Goal: Transaction & Acquisition: Purchase product/service

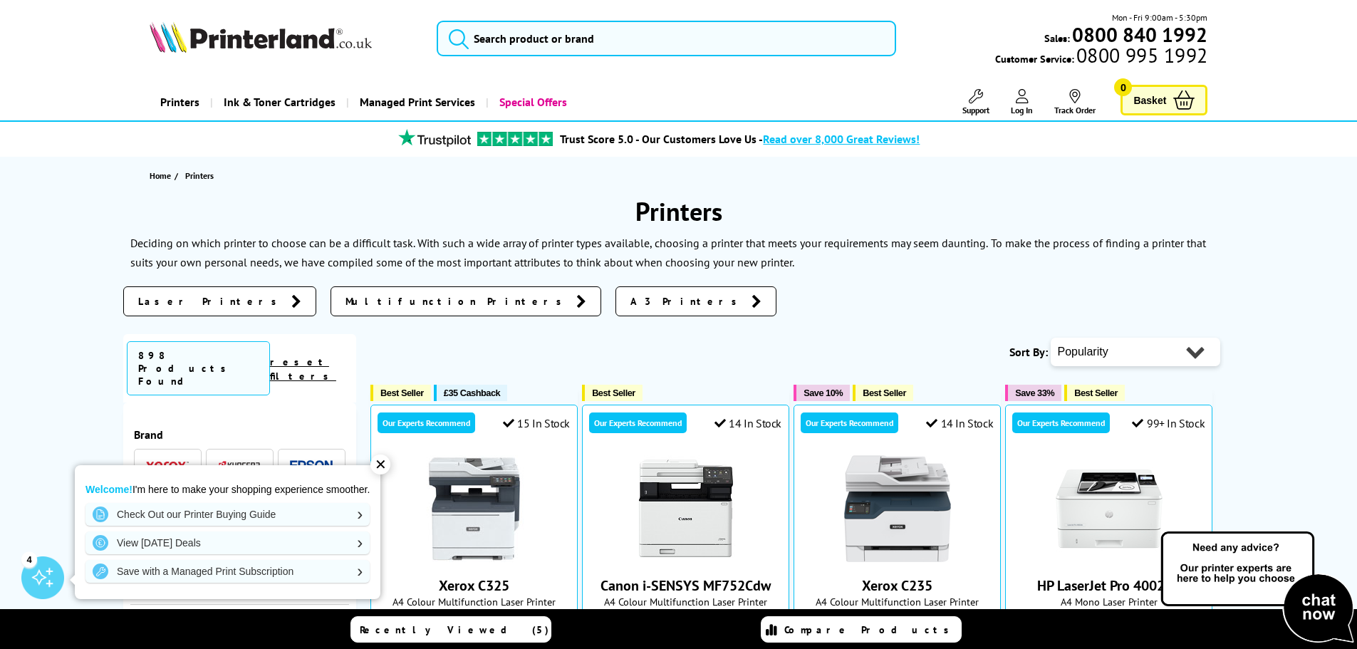
click at [189, 297] on span "Laser Printers" at bounding box center [211, 301] width 146 height 14
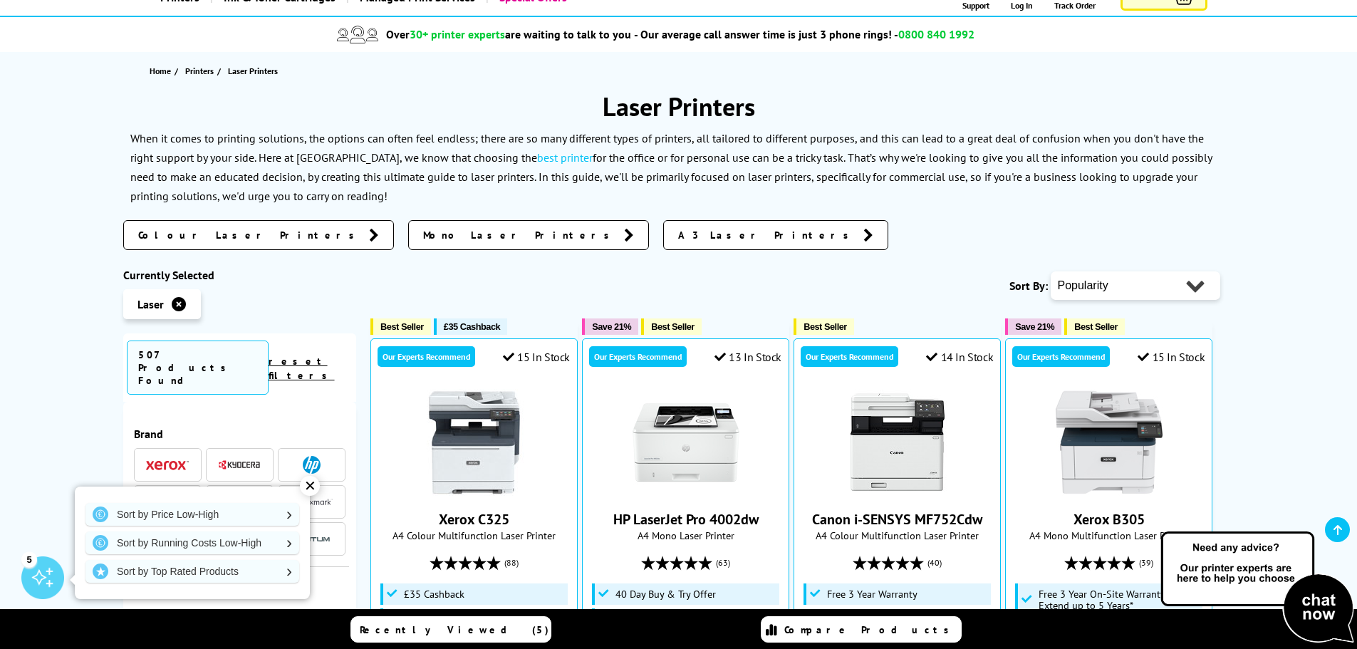
scroll to position [142, 0]
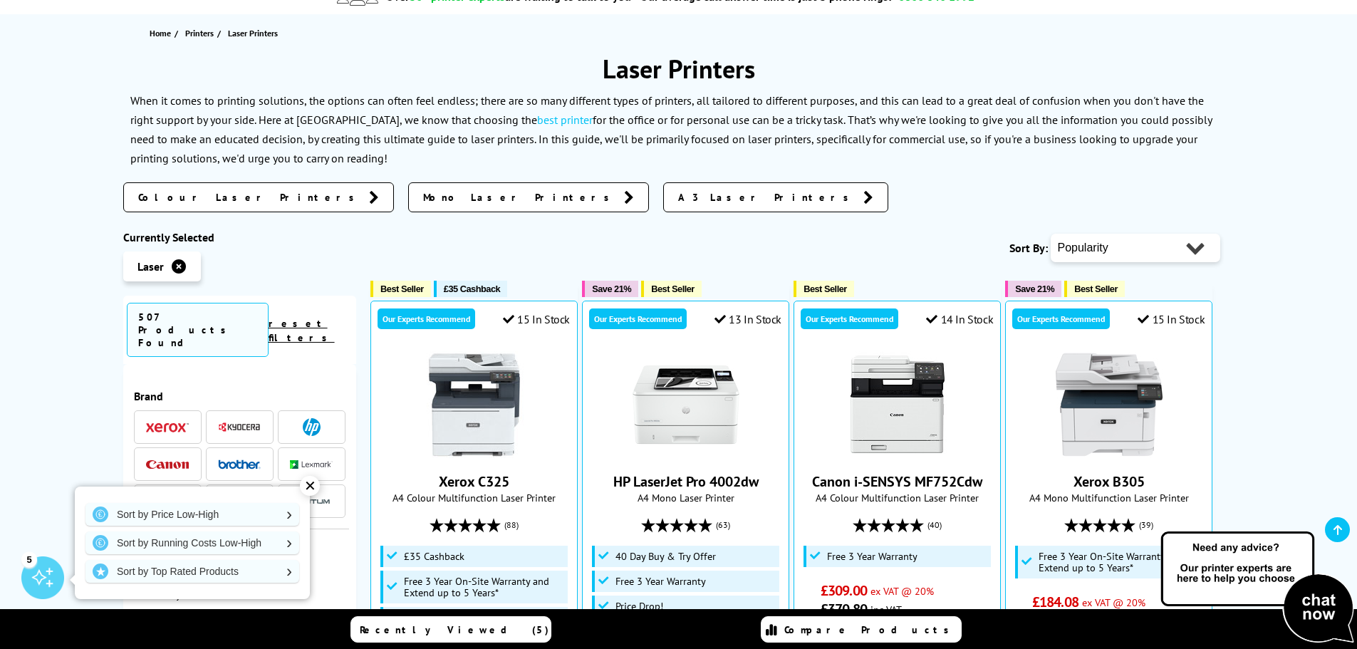
click at [194, 200] on span "Colour Laser Printers" at bounding box center [250, 197] width 224 height 14
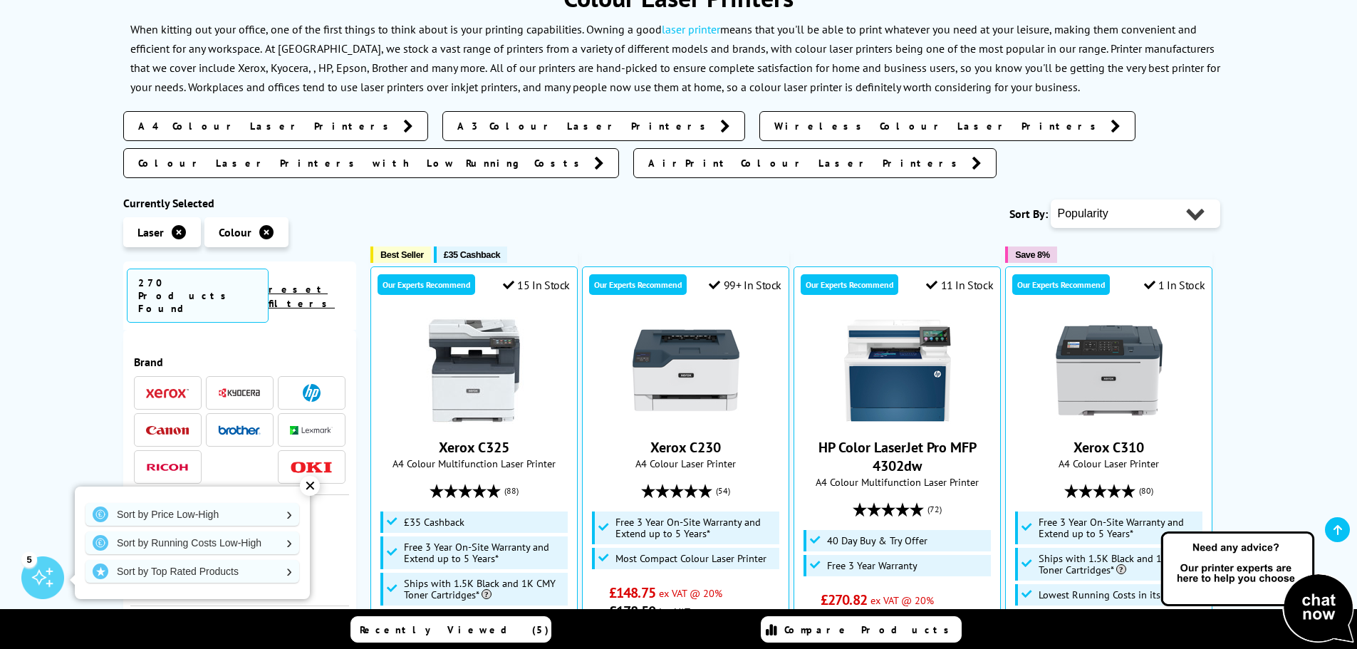
click at [228, 132] on span "A4 Colour Laser Printers" at bounding box center [267, 126] width 258 height 14
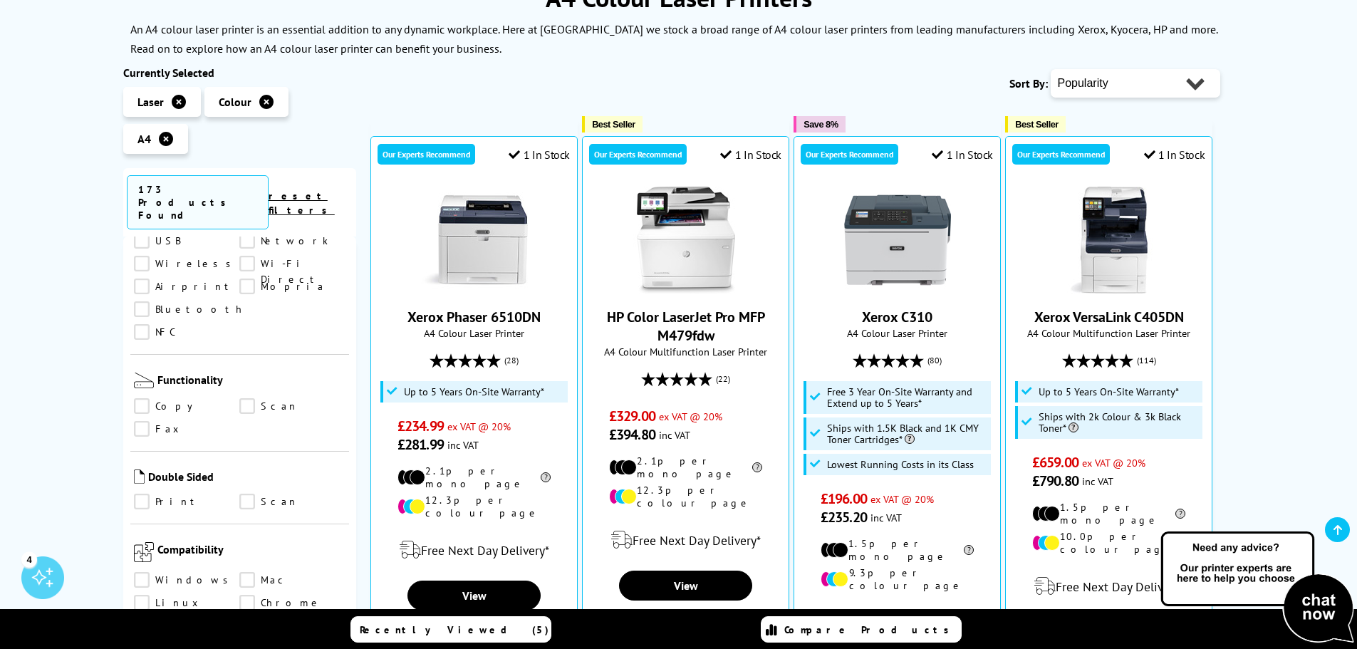
scroll to position [641, 0]
click at [143, 491] on link "Print" at bounding box center [187, 499] width 106 height 16
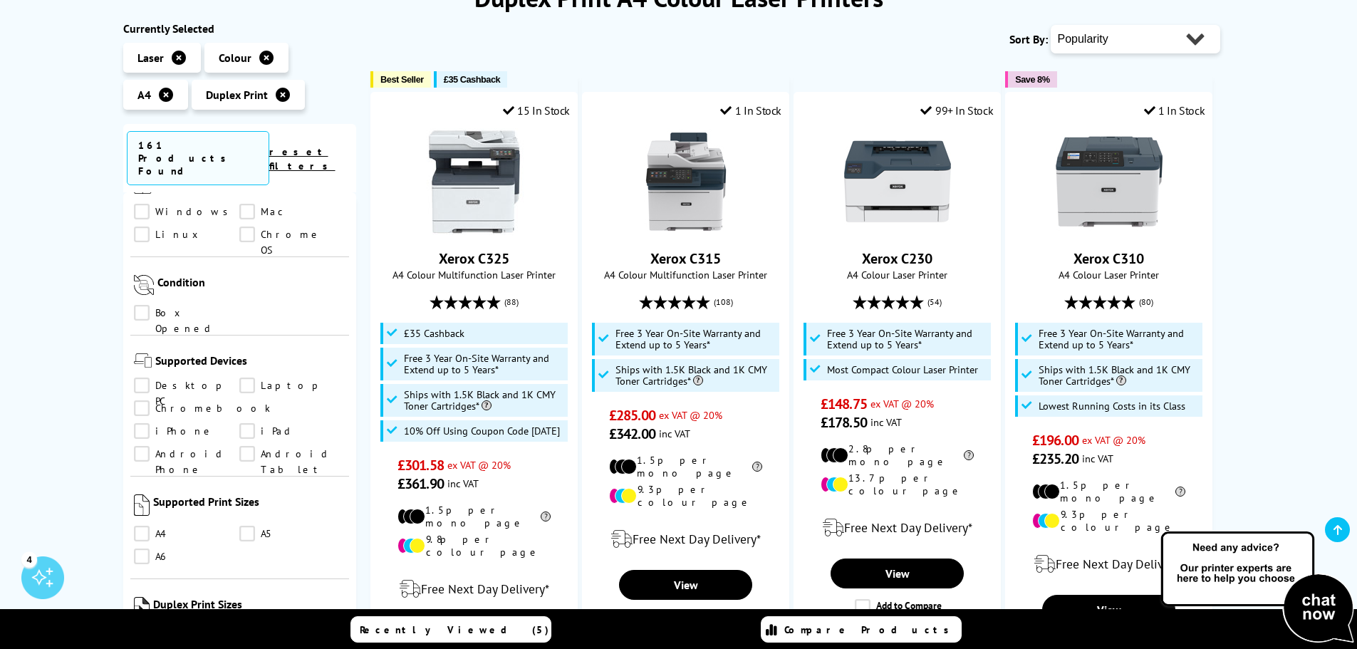
scroll to position [997, 0]
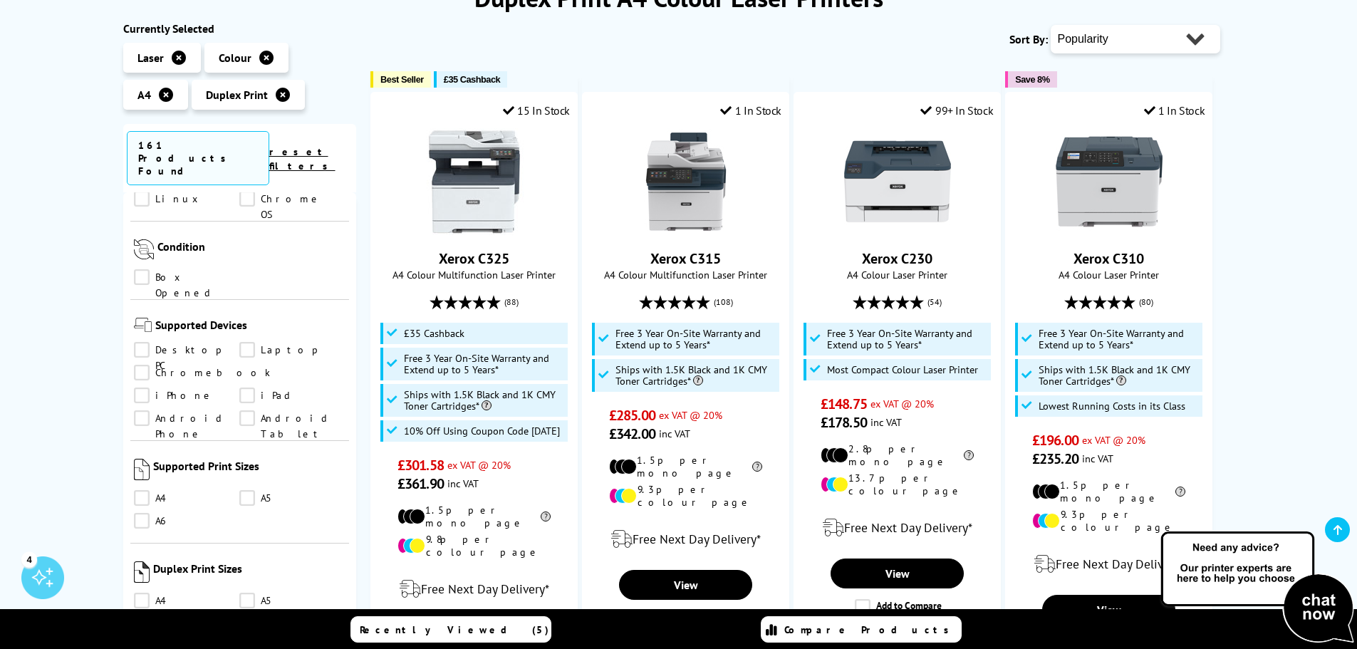
click at [144, 490] on link "A4" at bounding box center [187, 498] width 106 height 16
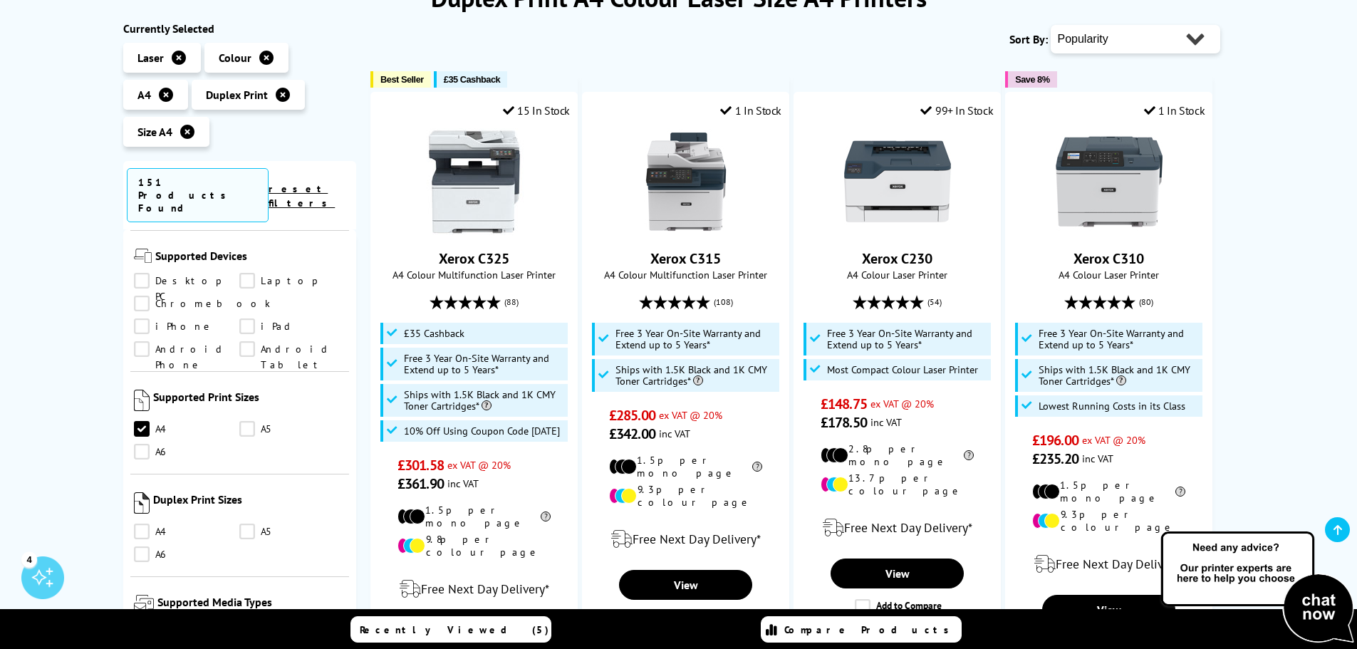
scroll to position [1211, 0]
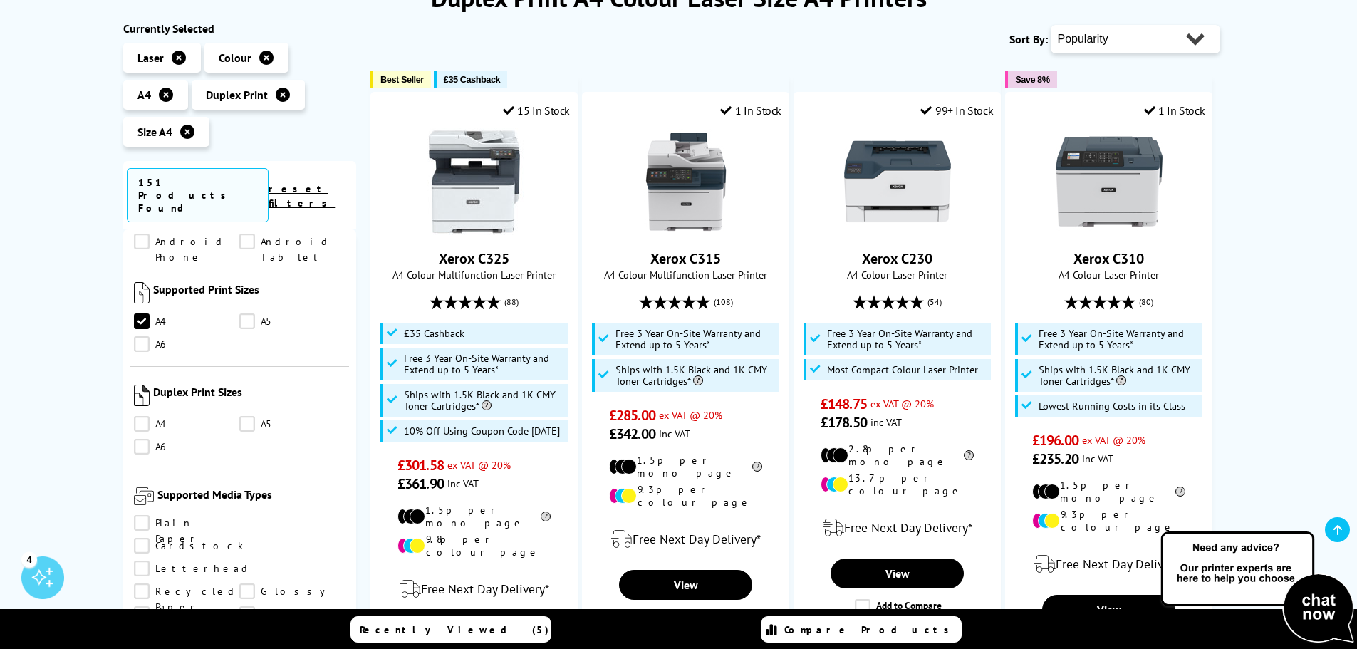
click at [144, 416] on link "A4" at bounding box center [187, 424] width 106 height 16
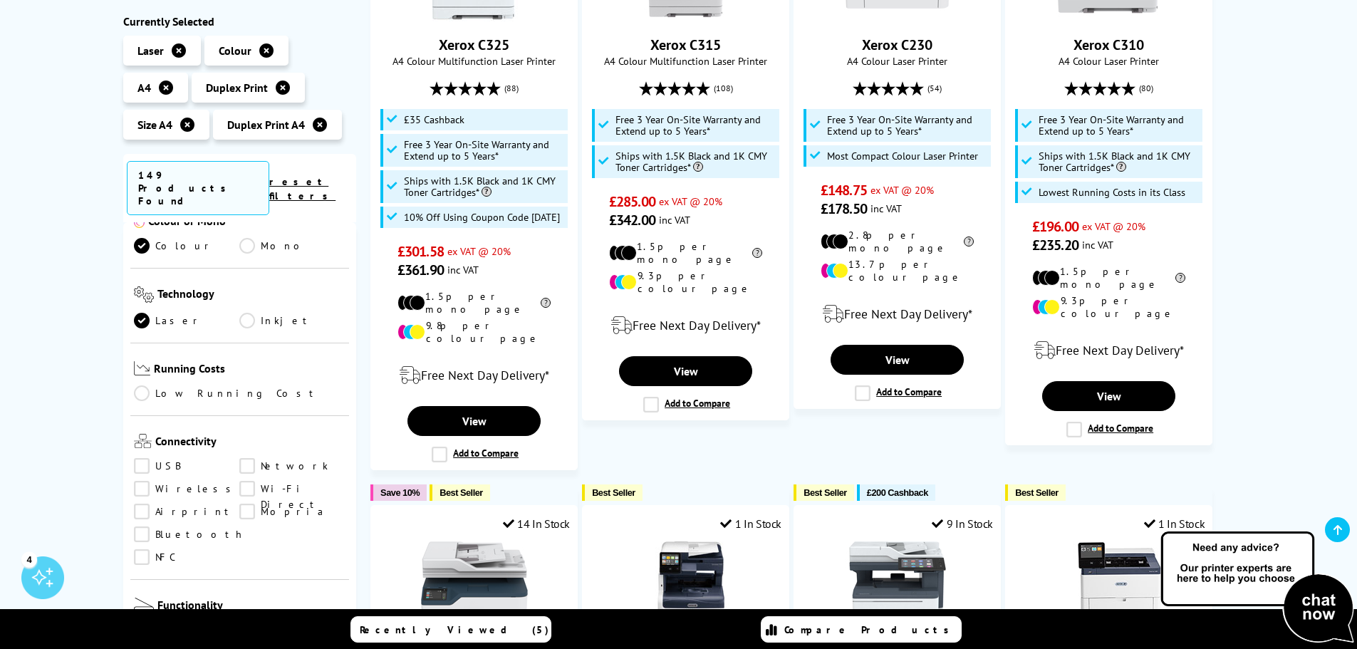
scroll to position [42, 0]
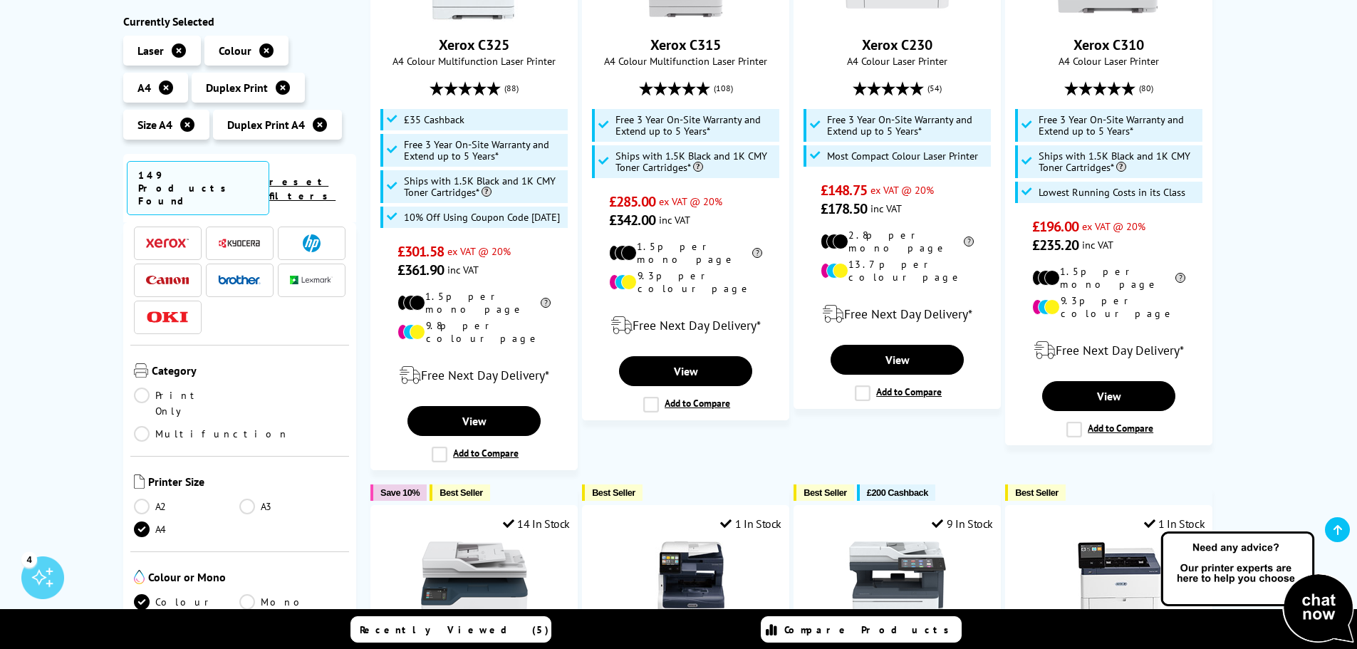
click at [147, 387] on link "Print Only" at bounding box center [187, 402] width 106 height 31
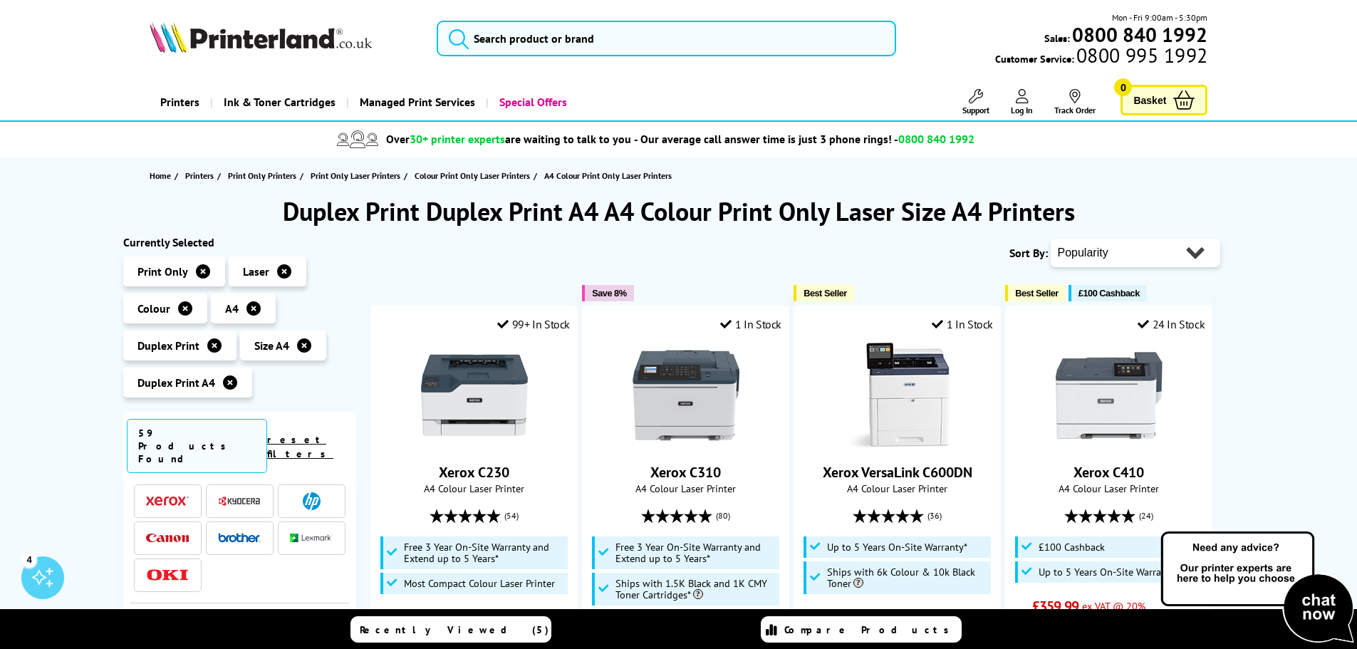
click at [1129, 252] on select "Popularity Rating Price - Low to High Price - High to Low Running Costs - Low t…" at bounding box center [1136, 253] width 170 height 28
select select "Price Ascending"
click at [1051, 239] on select "Popularity Rating Price - Low to High Price - High to Low Running Costs - Low t…" at bounding box center [1136, 253] width 170 height 28
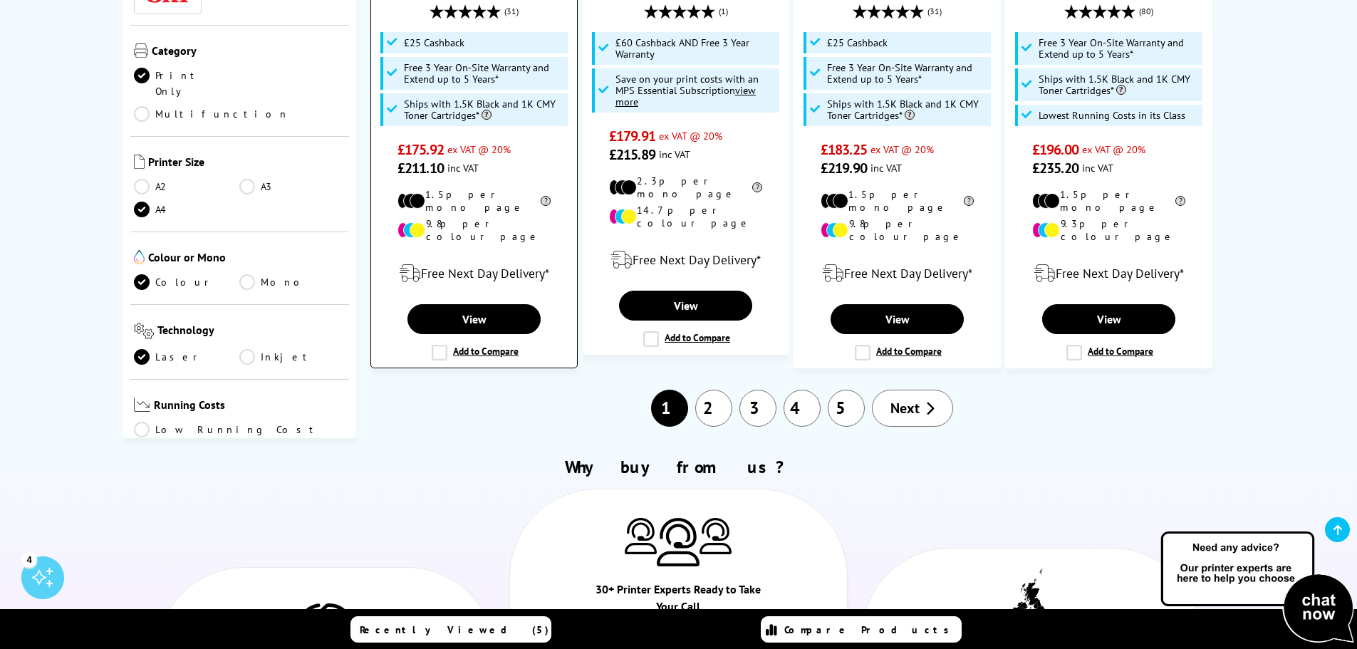
scroll to position [1638, 0]
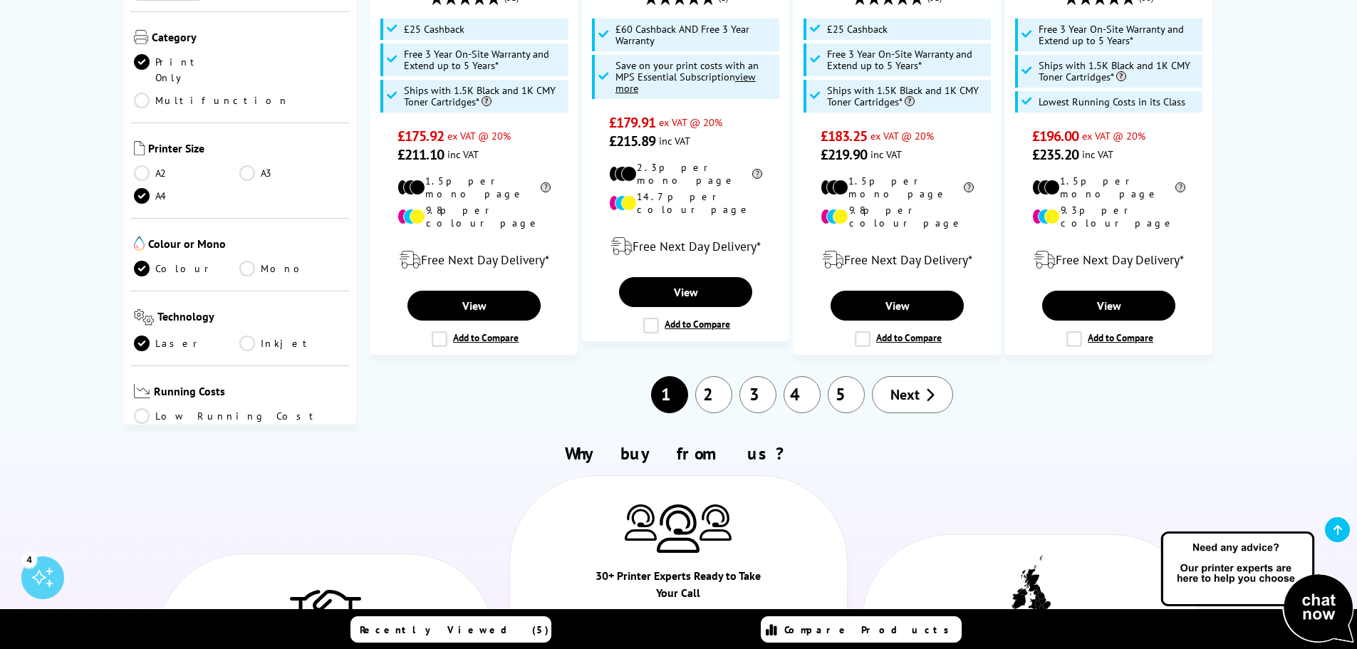
click at [718, 376] on link "2" at bounding box center [713, 394] width 37 height 37
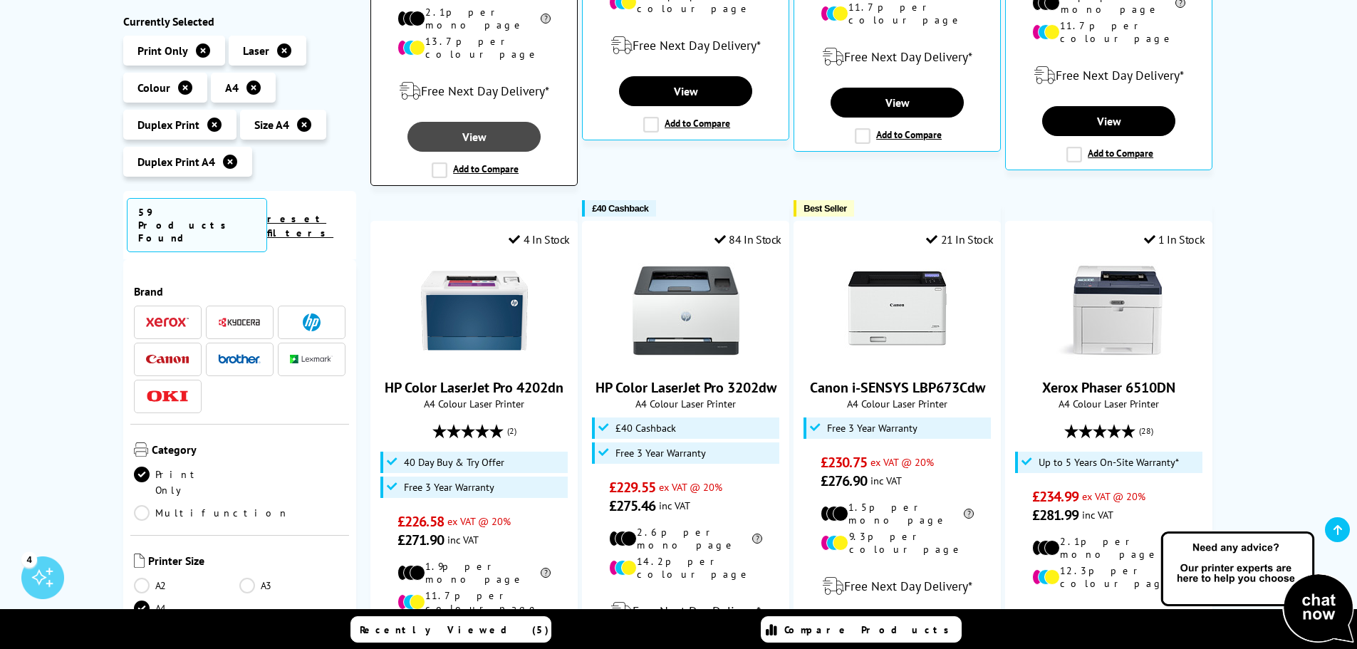
scroll to position [712, 0]
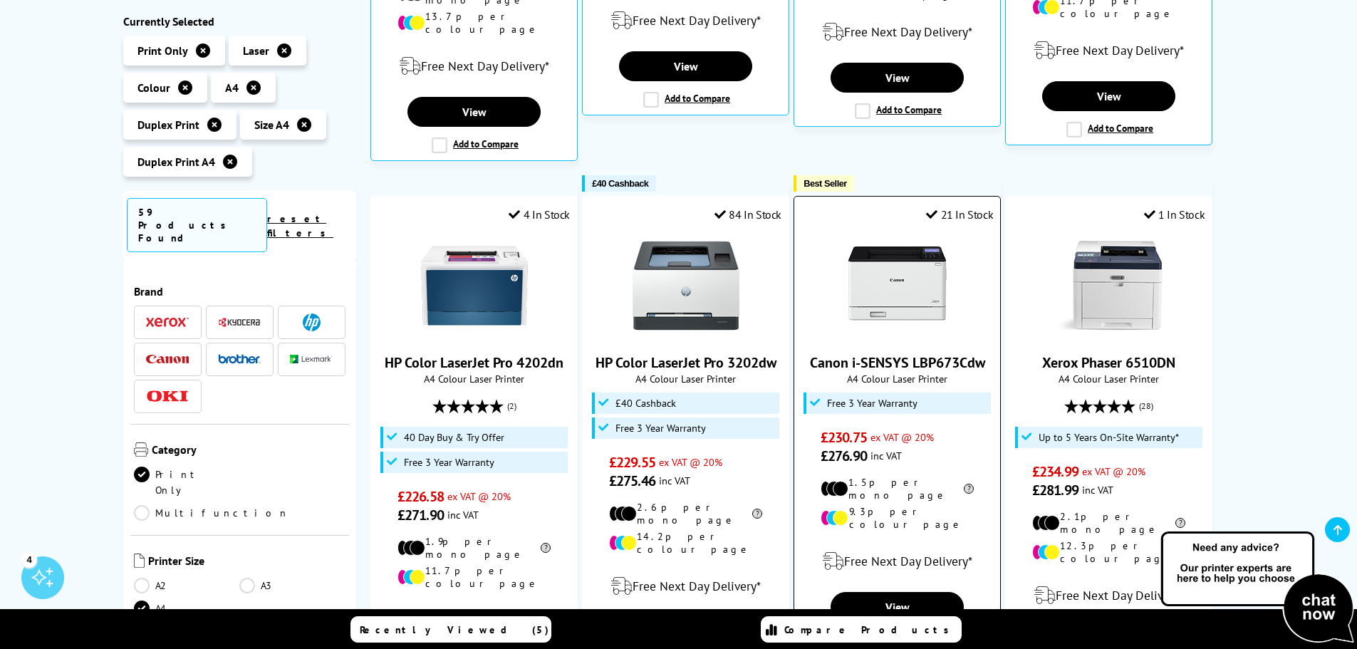
click at [912, 271] on img at bounding box center [897, 285] width 107 height 107
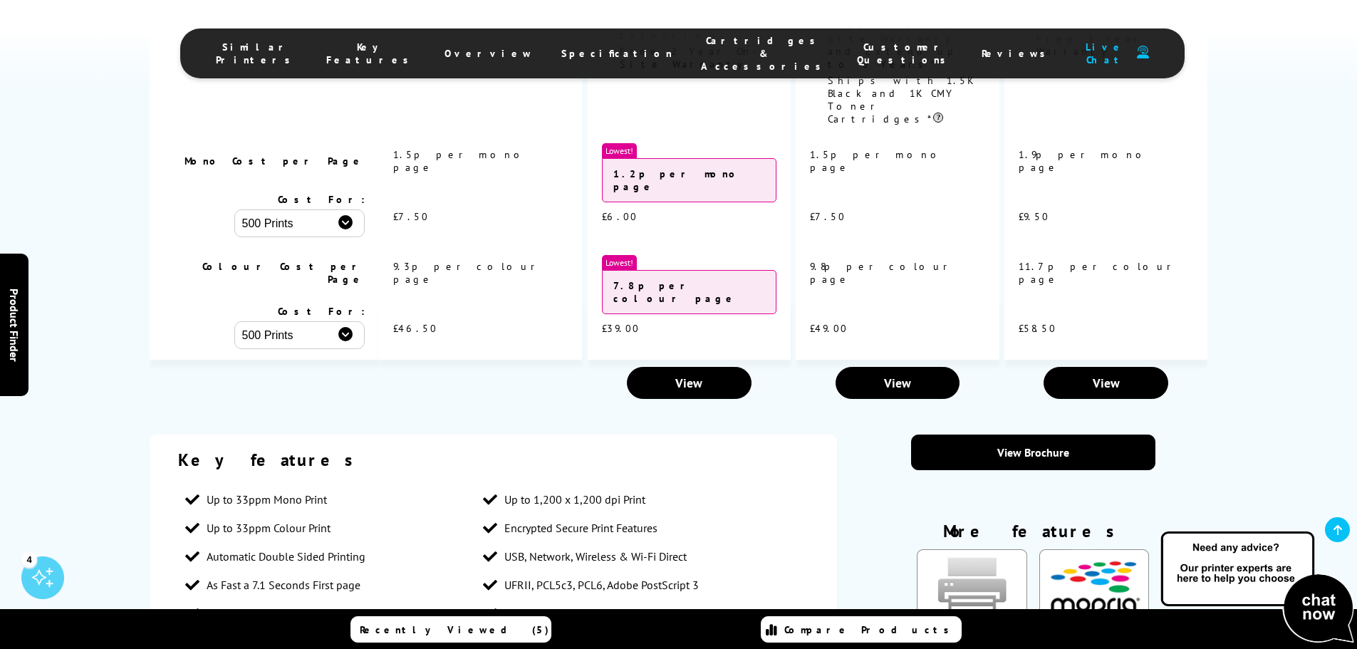
scroll to position [1709, 0]
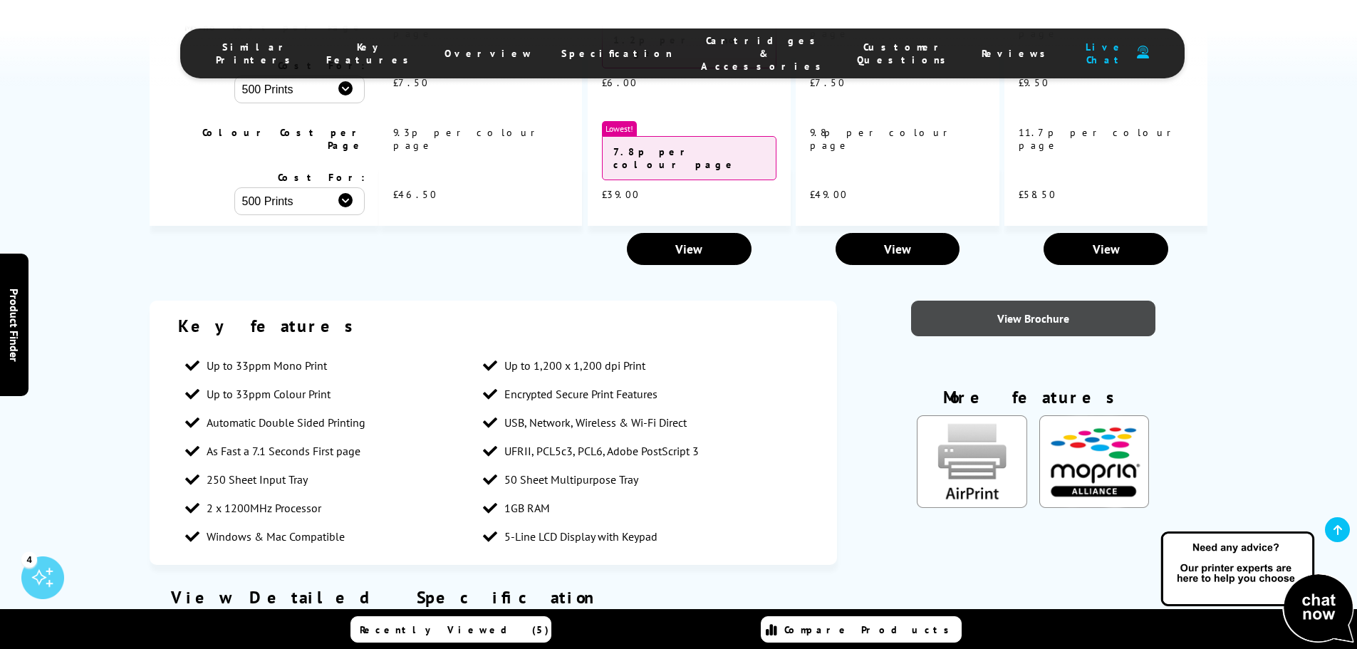
click at [1024, 301] on link "View Brochure" at bounding box center [1033, 319] width 244 height 36
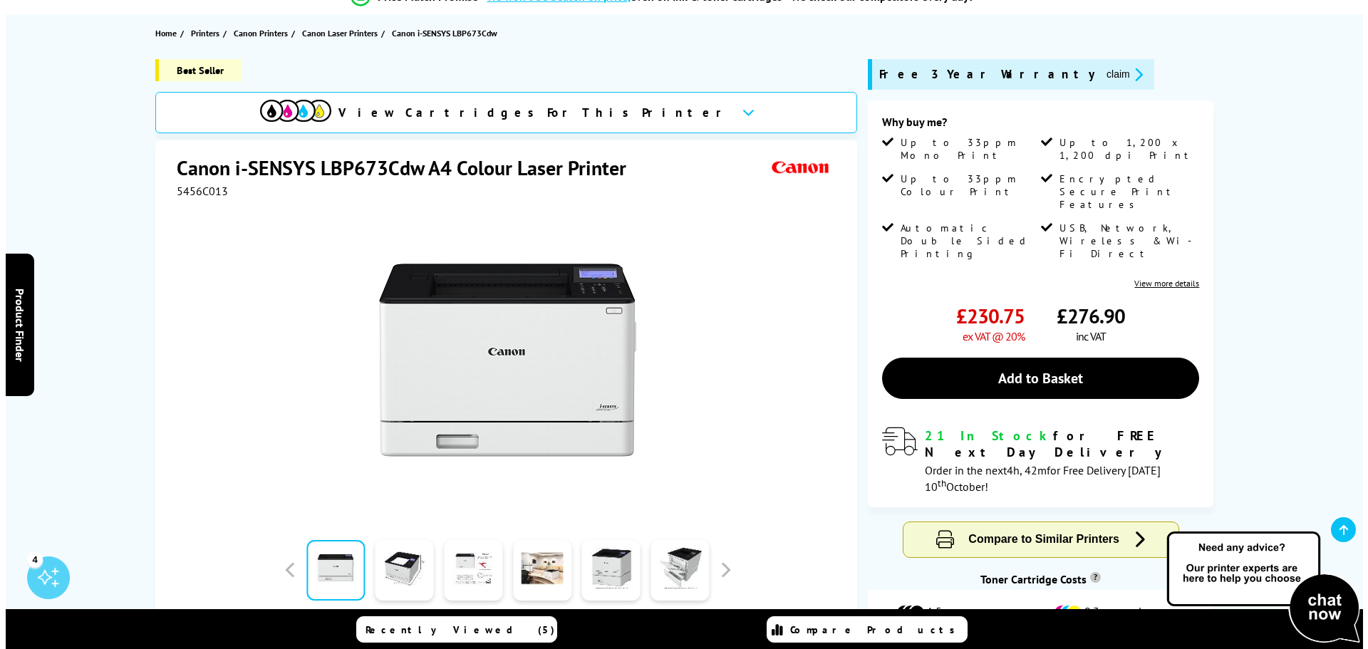
scroll to position [0, 0]
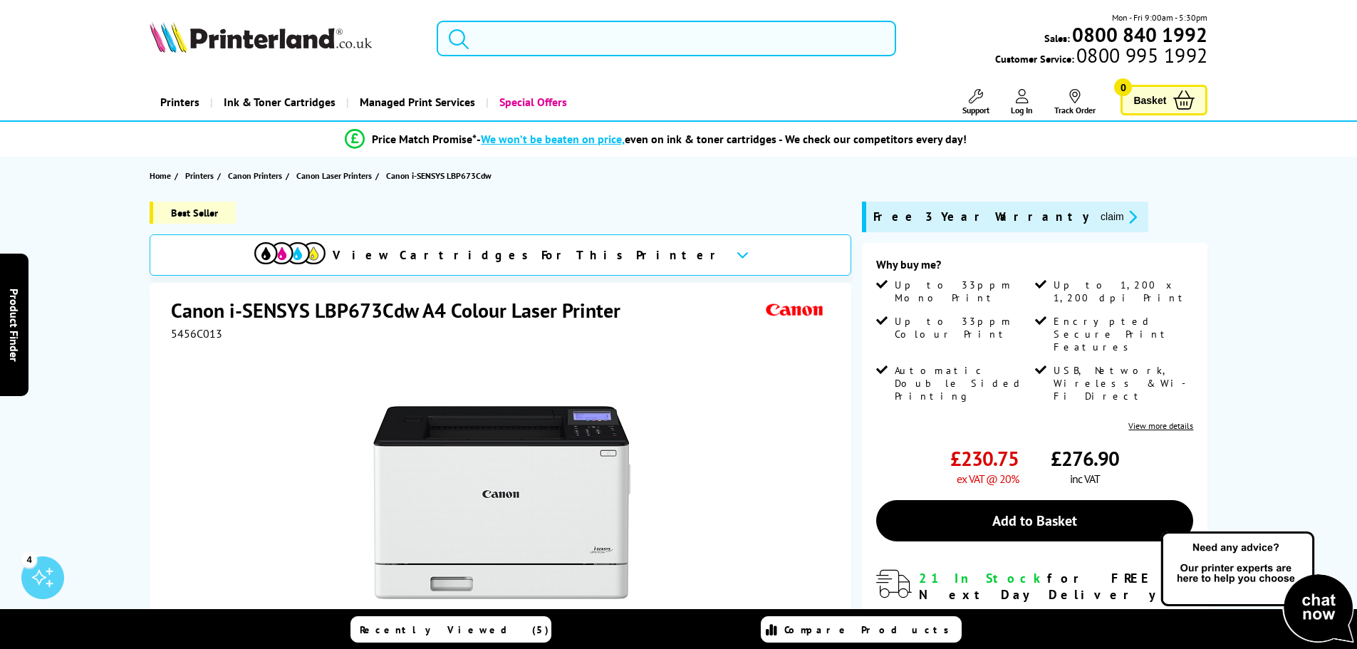
click at [597, 38] on input "search" at bounding box center [666, 39] width 459 height 36
